Goal: Navigation & Orientation: Find specific page/section

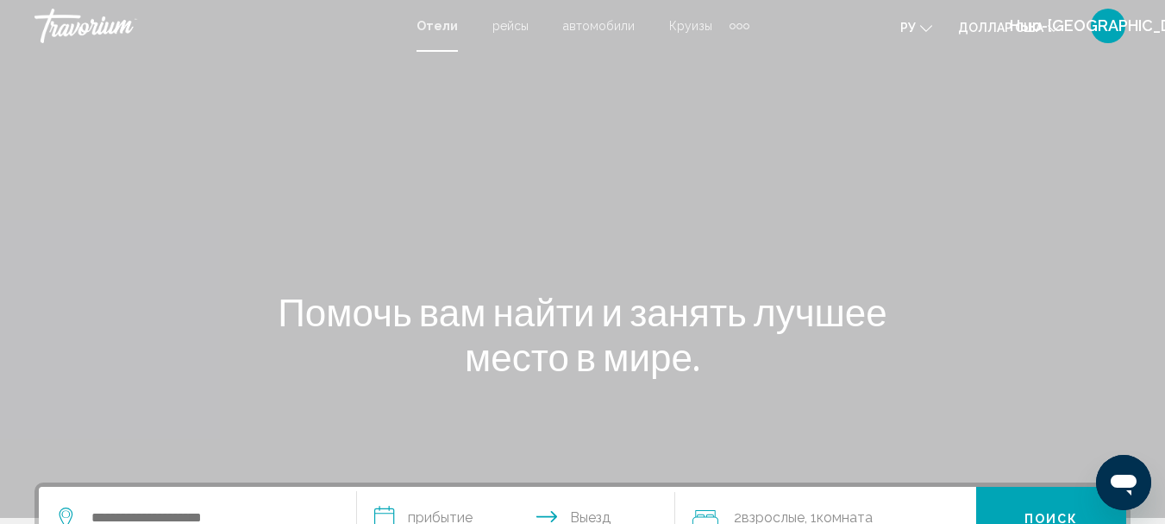
click at [890, 110] on div "Основное содержание" at bounding box center [582, 259] width 1165 height 518
click at [510, 30] on font "рейсы" at bounding box center [510, 26] width 36 height 14
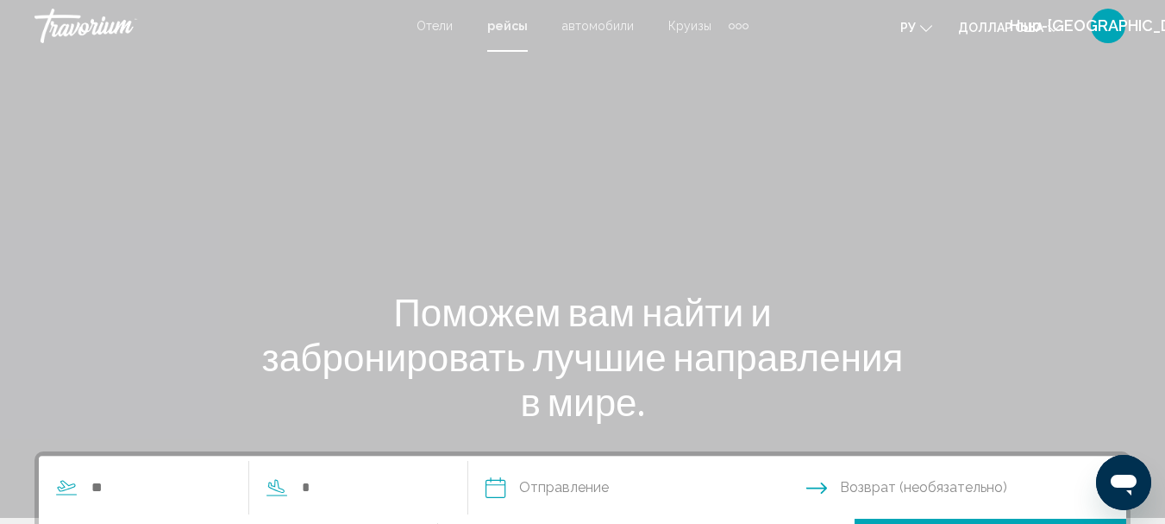
click at [608, 27] on font "автомобили" at bounding box center [598, 26] width 72 height 14
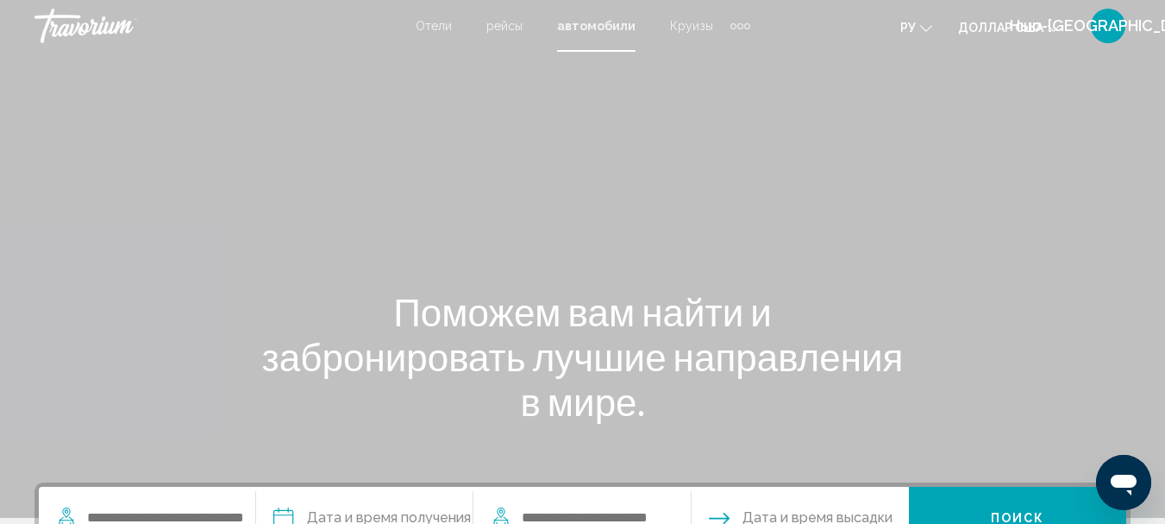
click at [688, 28] on font "Круизы" at bounding box center [691, 26] width 43 height 14
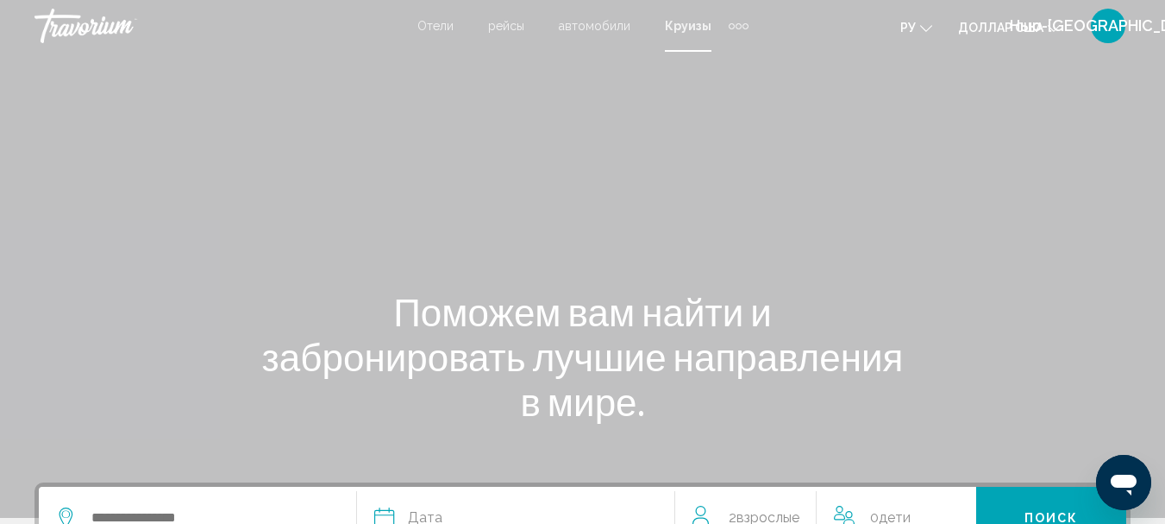
click at [738, 24] on div "Дополнительные элементы навигации" at bounding box center [739, 26] width 6 height 6
click at [709, 60] on font "деятельность" at bounding box center [696, 58] width 78 height 14
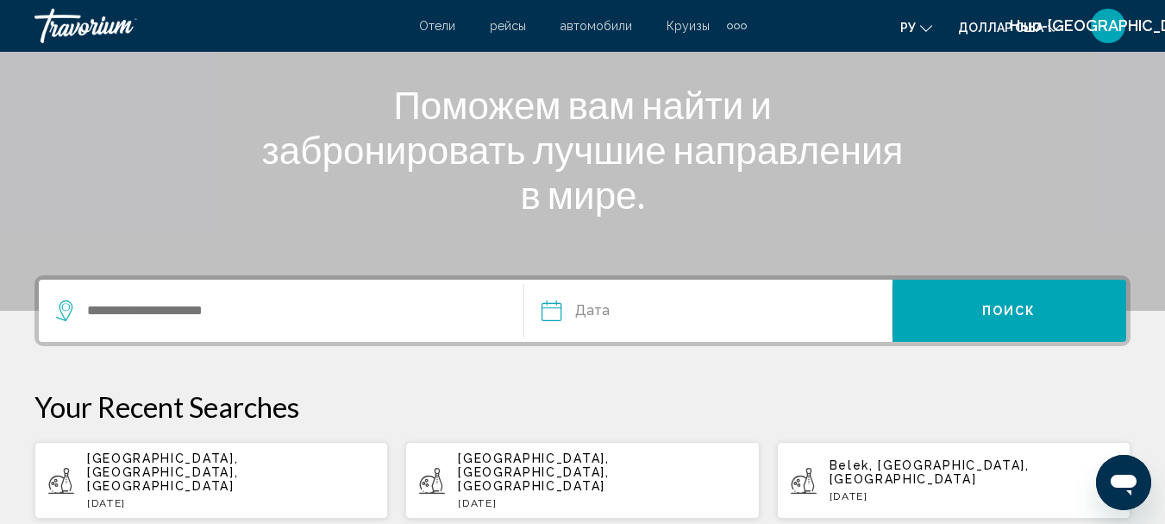
scroll to position [217, 0]
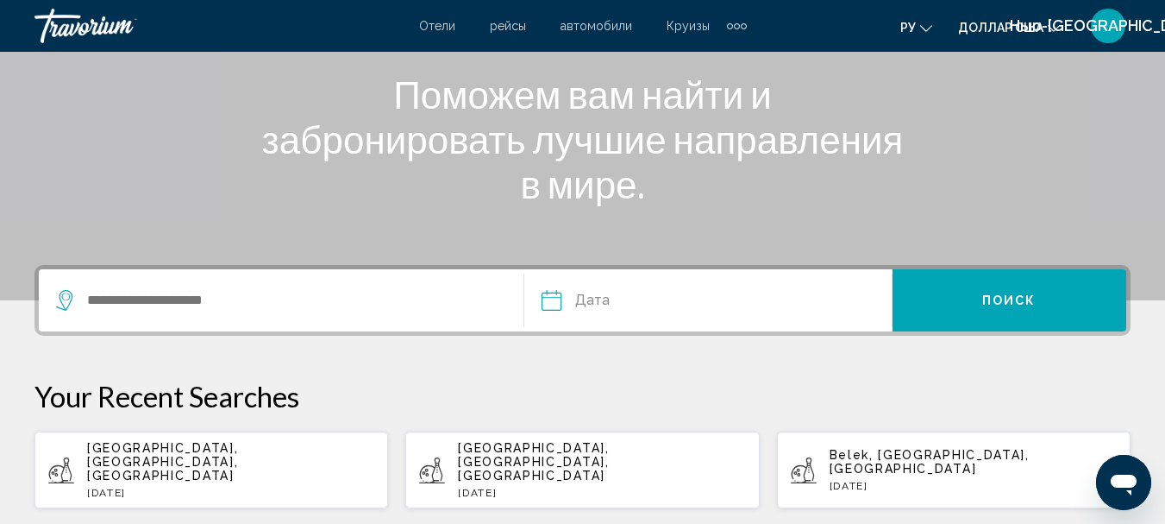
click at [137, 448] on span "[GEOGRAPHIC_DATA], [GEOGRAPHIC_DATA], [GEOGRAPHIC_DATA]" at bounding box center [162, 461] width 151 height 41
type input "**********"
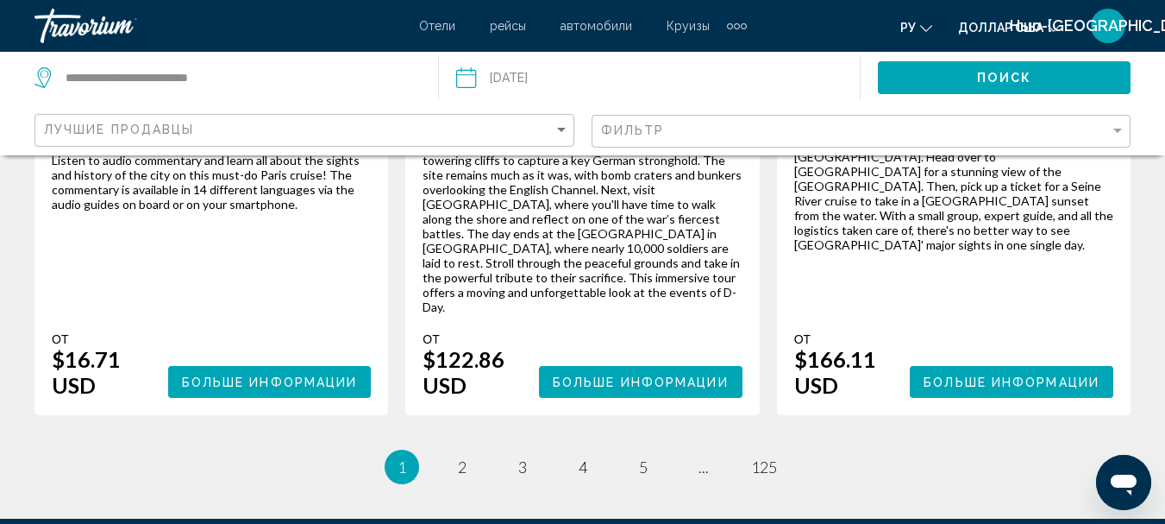
scroll to position [3161, 0]
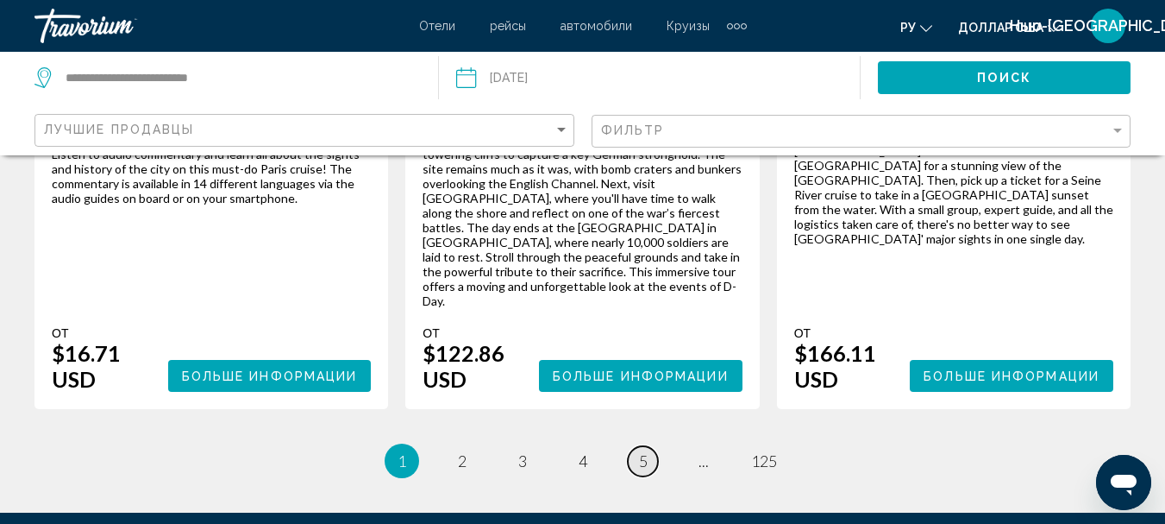
click at [640, 451] on span "5" at bounding box center [643, 460] width 9 height 19
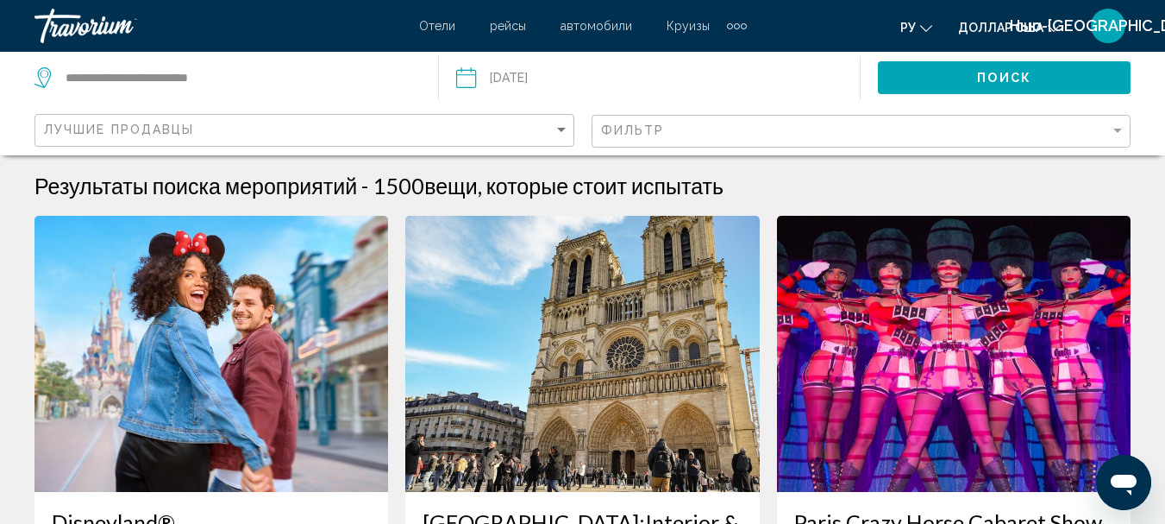
click at [442, 24] on font "Отели" at bounding box center [437, 26] width 36 height 14
